Goal: Check status

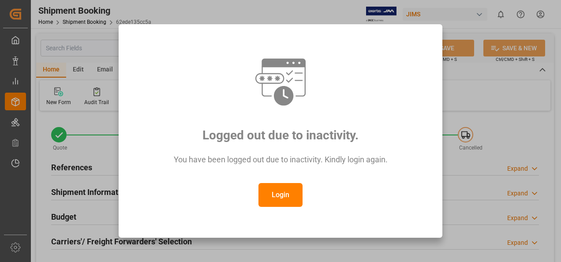
scroll to position [441, 0]
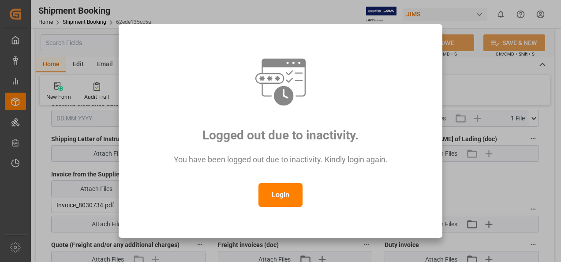
click at [286, 191] on button "Login" at bounding box center [280, 195] width 44 height 24
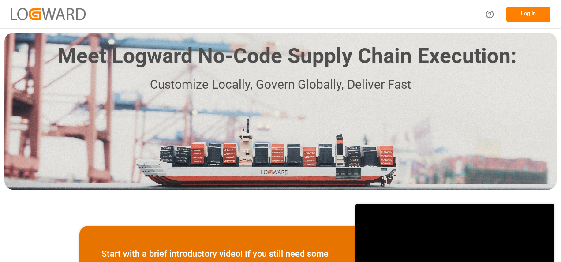
click at [523, 14] on button "Log In" at bounding box center [528, 14] width 44 height 15
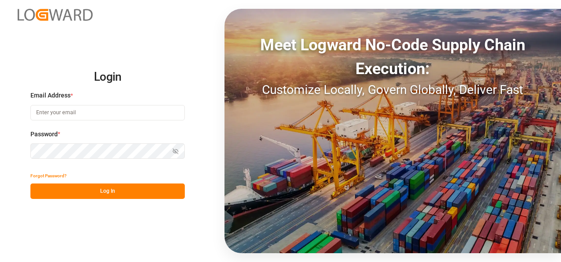
click at [63, 115] on input at bounding box center [107, 112] width 154 height 15
type input "[PERSON_NAME][EMAIL_ADDRESS][PERSON_NAME][DOMAIN_NAME]"
click at [173, 150] on icon "button" at bounding box center [175, 151] width 4 height 3
click at [118, 189] on button "Log In" at bounding box center [107, 190] width 154 height 15
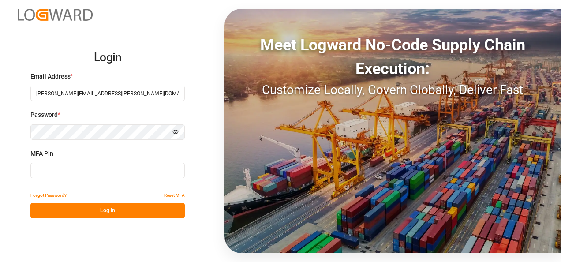
click at [67, 171] on input at bounding box center [107, 170] width 154 height 15
type input "512817"
click at [101, 208] on button "Log In" at bounding box center [107, 210] width 154 height 15
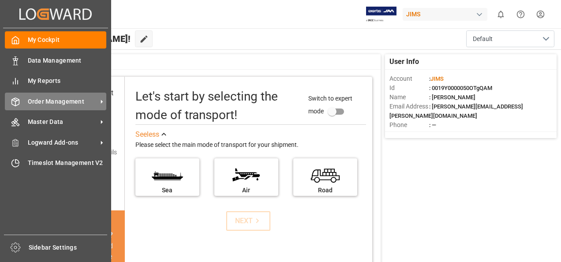
click at [103, 100] on icon at bounding box center [101, 101] width 9 height 9
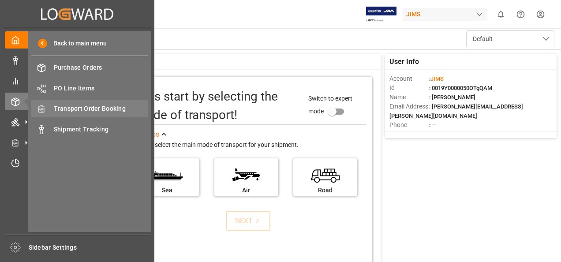
click at [97, 108] on span "Transport Order Booking" at bounding box center [101, 108] width 95 height 9
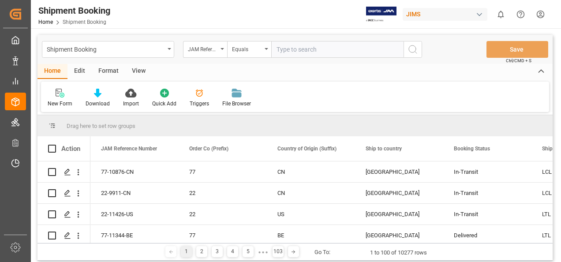
click at [297, 50] on input "text" at bounding box center [337, 49] width 132 height 17
paste input "77-11172-GB"
type input "77-11172-GB"
click at [414, 49] on icon "search button" at bounding box center [412, 49] width 11 height 11
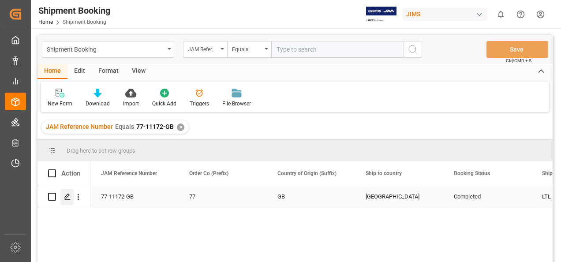
click at [65, 197] on polygon "Press SPACE to select this row." at bounding box center [67, 196] width 4 height 4
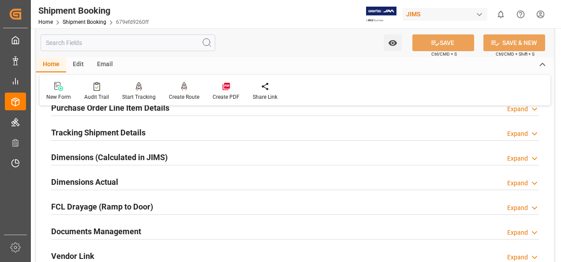
scroll to position [176, 0]
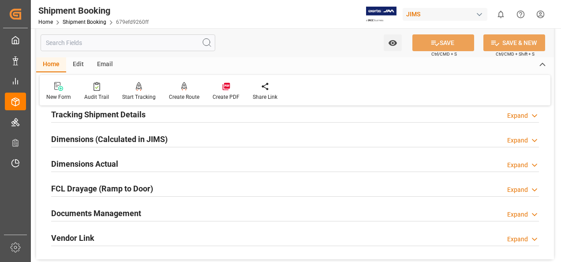
click at [103, 212] on h2 "Documents Management" at bounding box center [96, 213] width 90 height 12
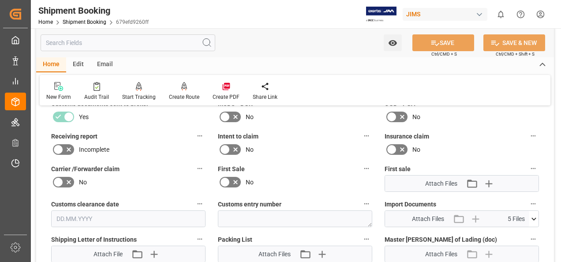
scroll to position [353, 0]
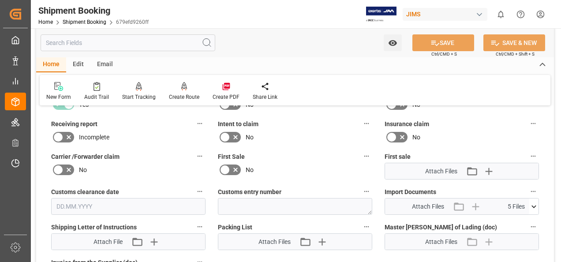
click at [534, 205] on icon at bounding box center [533, 206] width 9 height 9
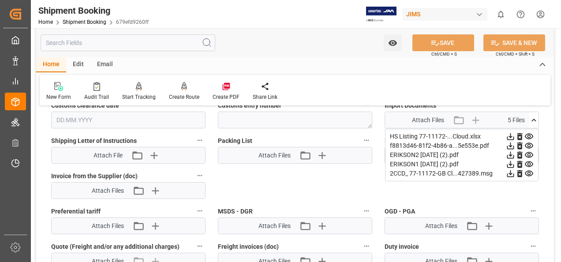
scroll to position [441, 0]
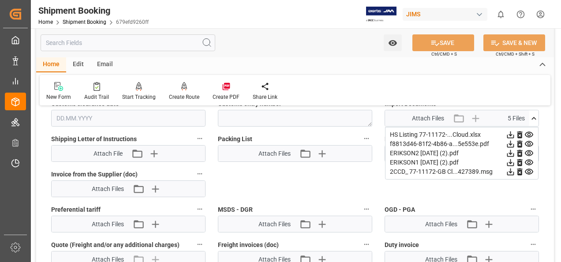
click at [510, 153] on icon at bounding box center [510, 153] width 7 height 7
click at [511, 161] on icon at bounding box center [510, 162] width 7 height 7
